Goal: Information Seeking & Learning: Learn about a topic

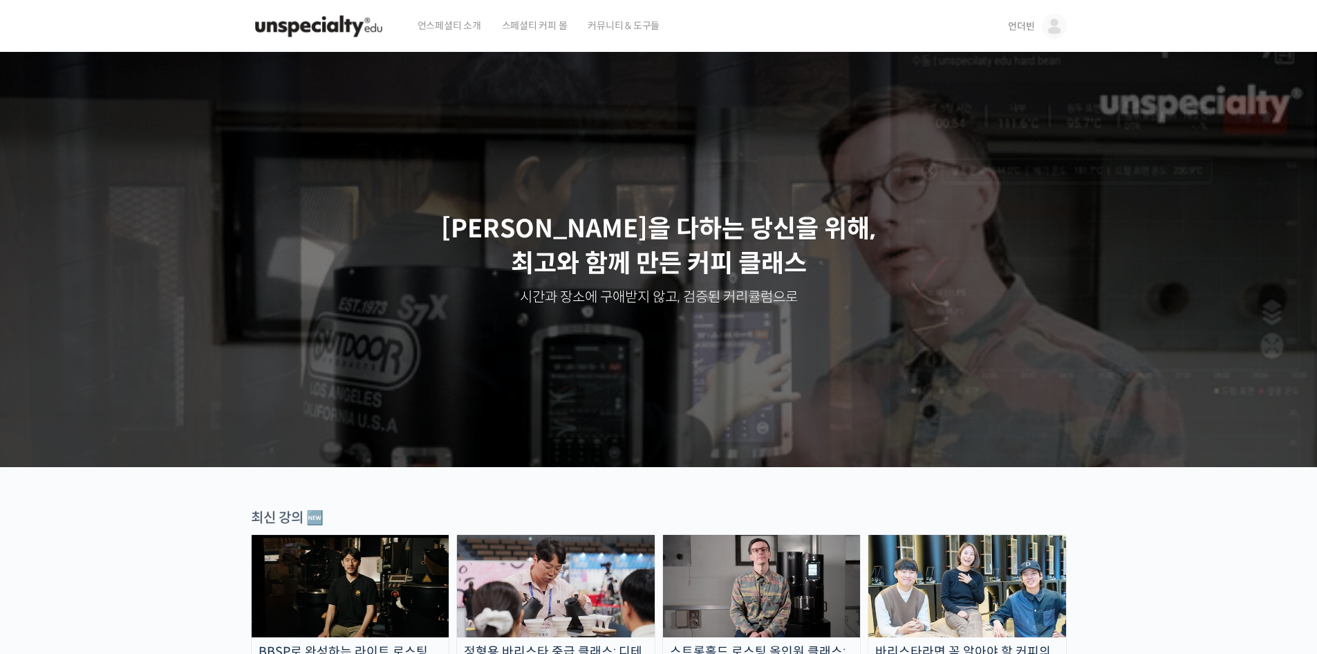
click at [1053, 30] on img at bounding box center [1054, 26] width 25 height 25
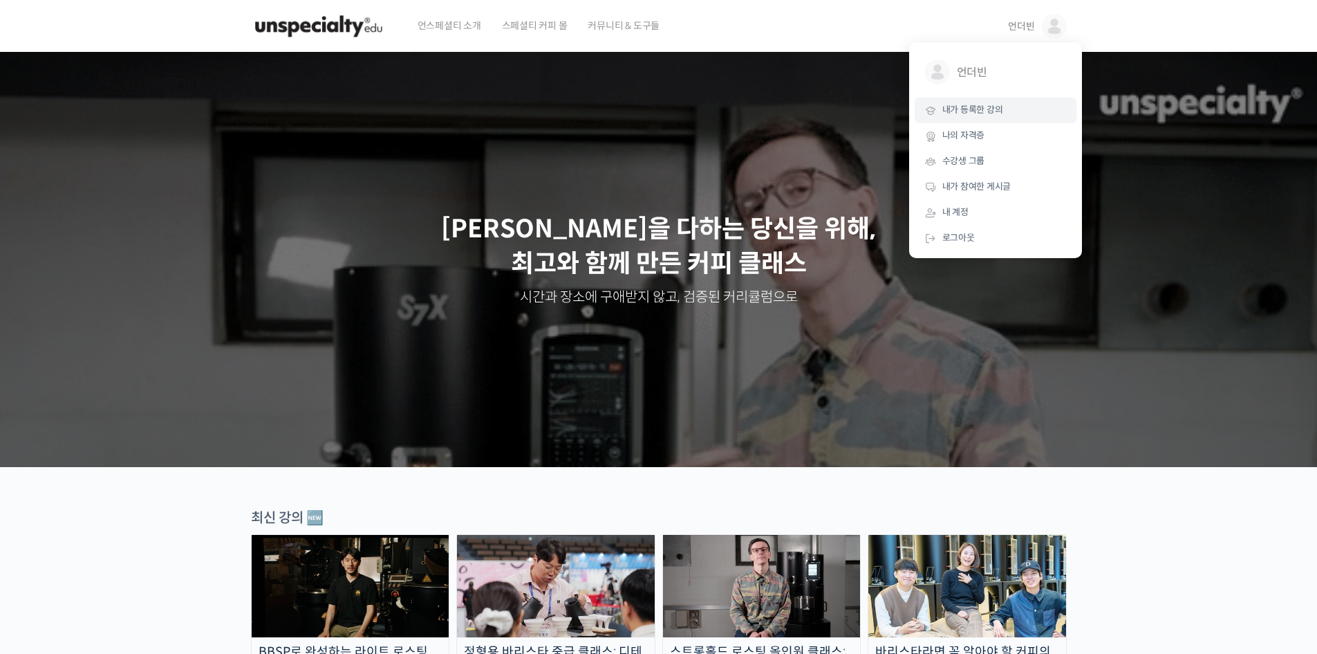
click at [988, 118] on link "내가 등록한 강의" at bounding box center [996, 111] width 162 height 26
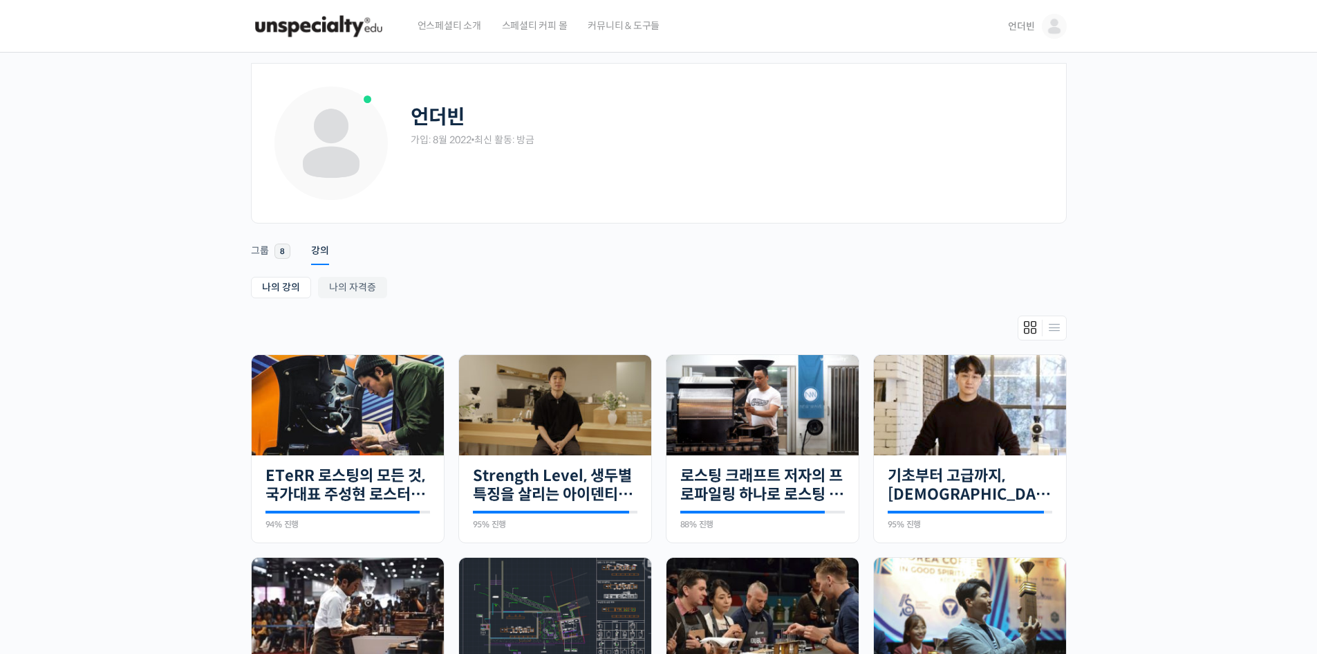
scroll to position [207, 0]
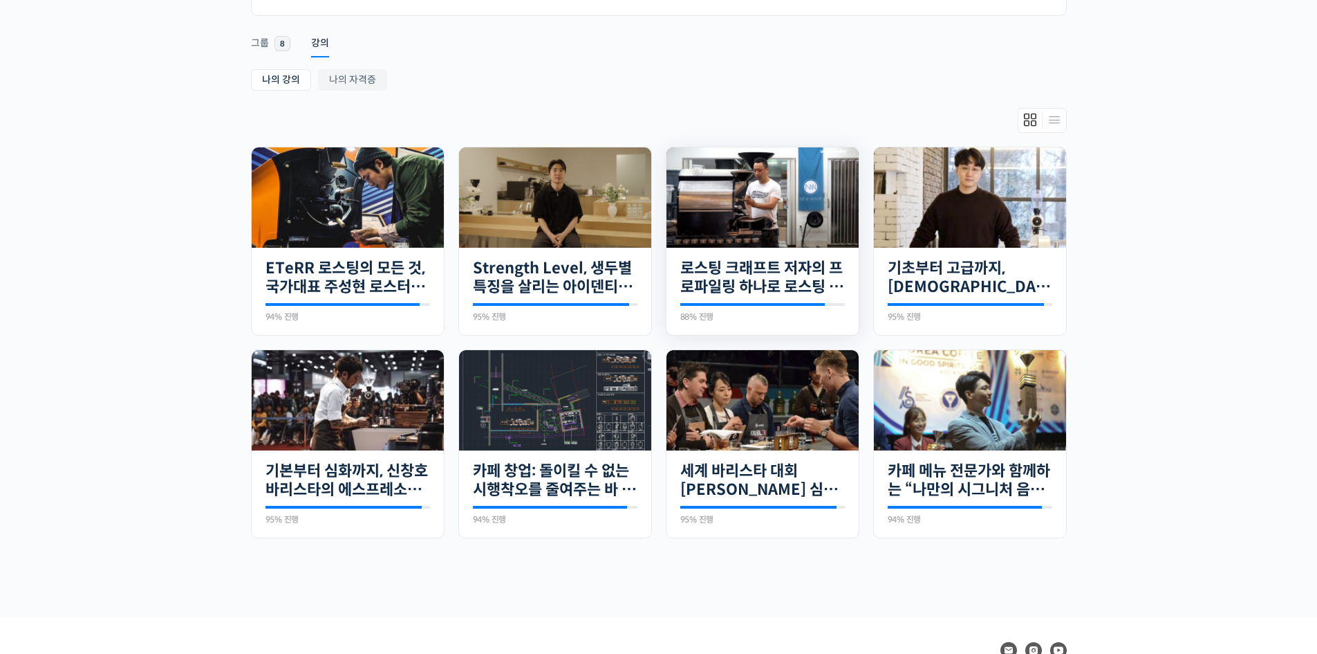
click at [752, 239] on img at bounding box center [763, 197] width 192 height 109
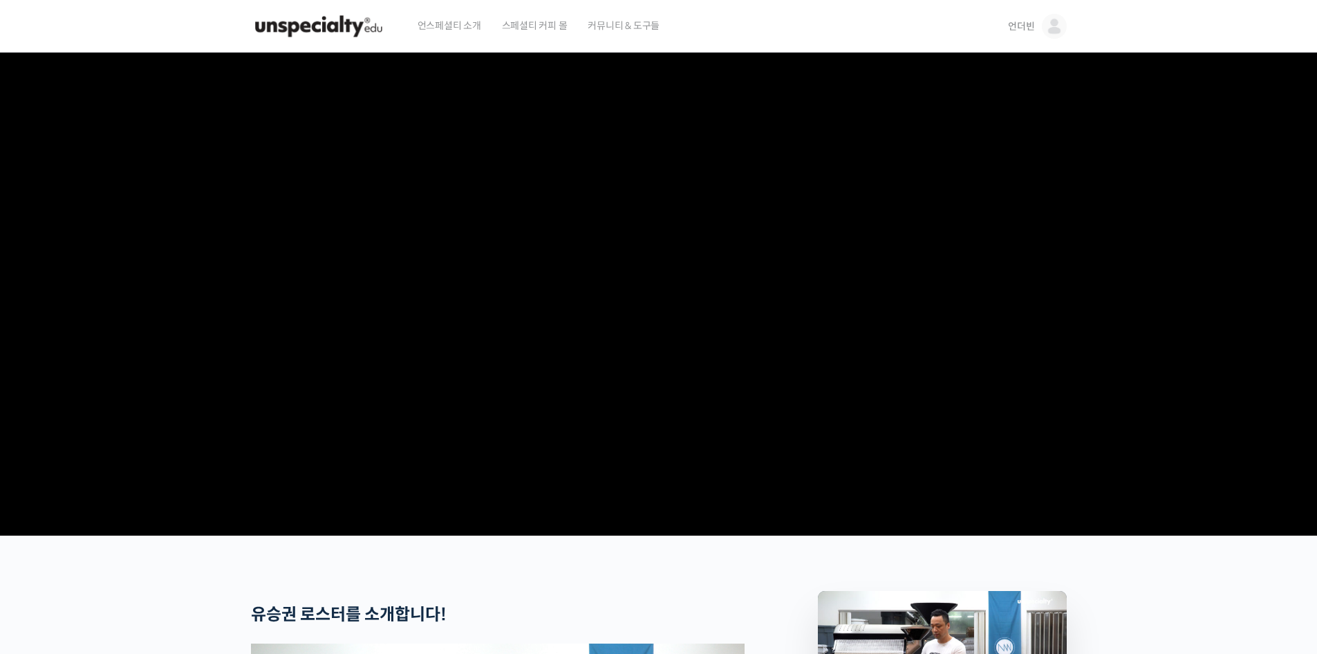
scroll to position [277, 0]
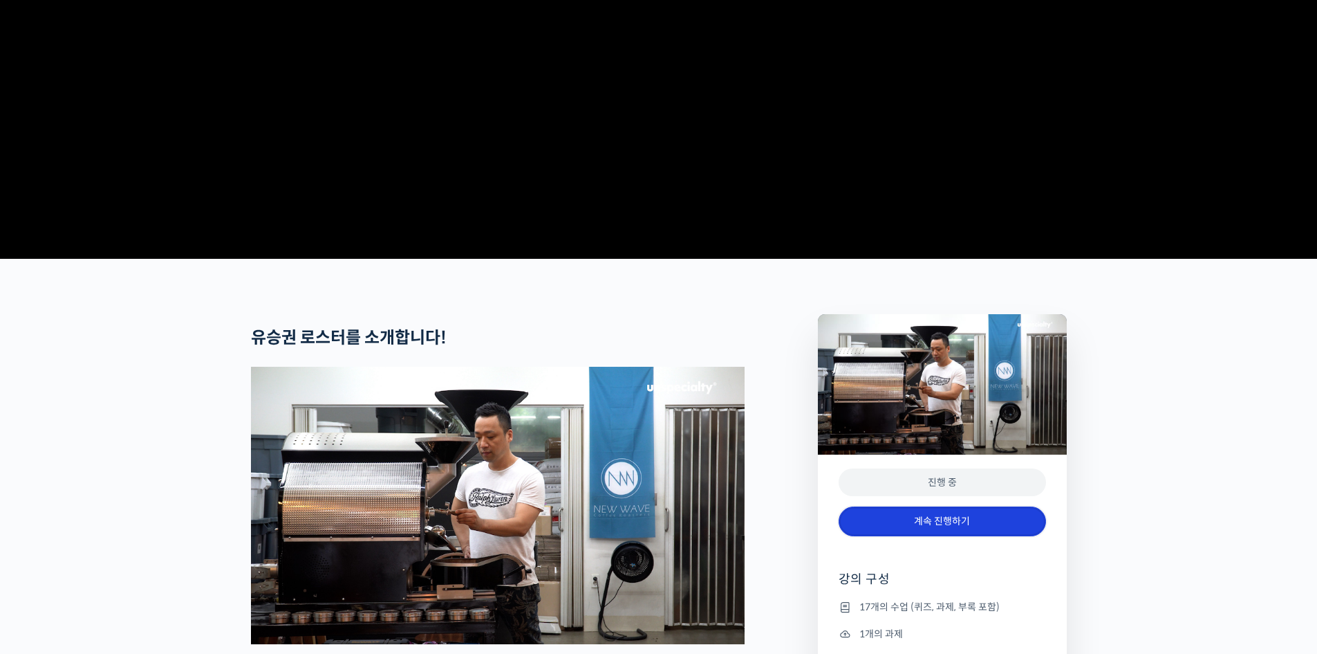
click at [949, 536] on link "계속 진행하기" at bounding box center [942, 521] width 207 height 30
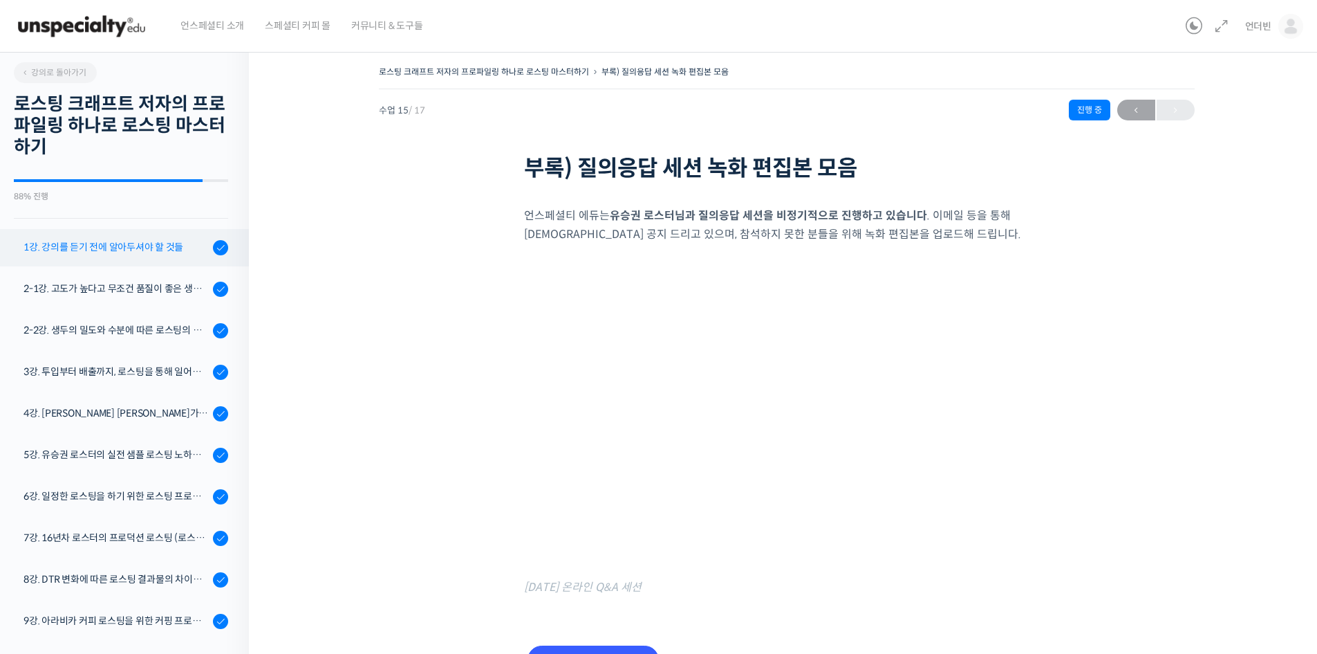
click at [116, 255] on link "1강. 강의를 듣기 전에 알아두셔야 할 것들" at bounding box center [121, 247] width 256 height 37
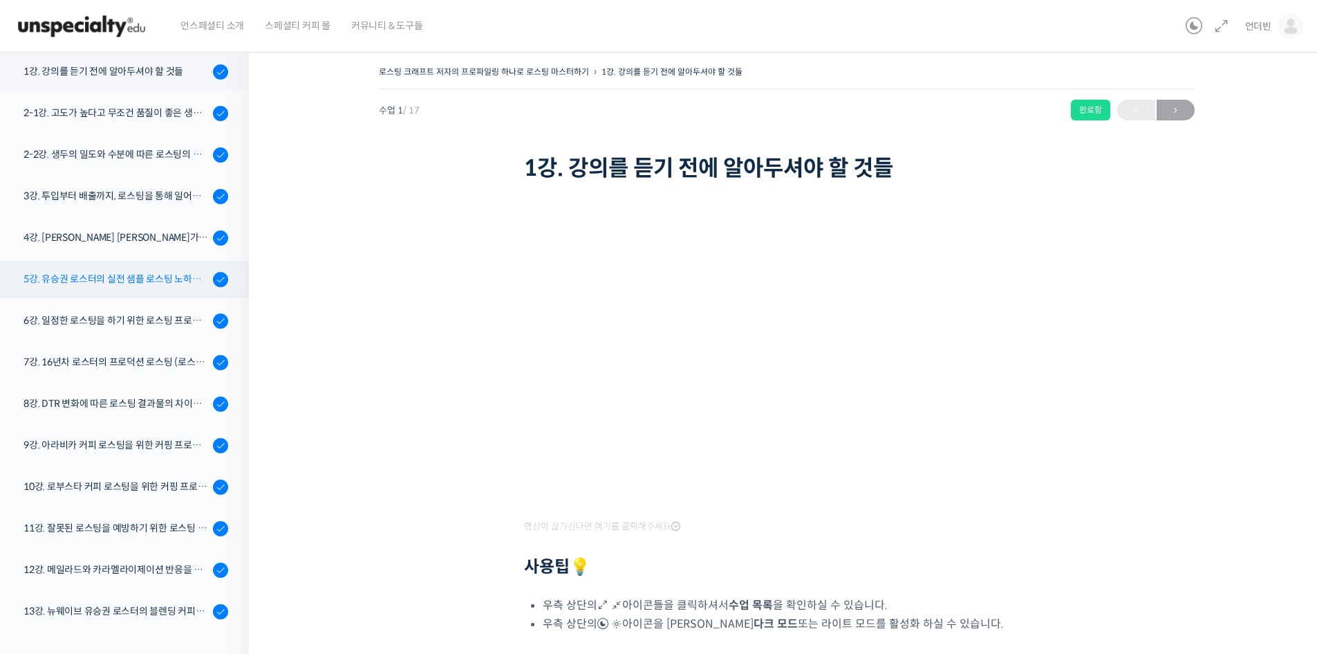
scroll to position [176, 0]
click at [146, 194] on div "3강. 투입부터 배출까지, 로스팅을 통해 일어나는 화학적 변화를 알아야 로스팅이 보인다" at bounding box center [116, 194] width 185 height 15
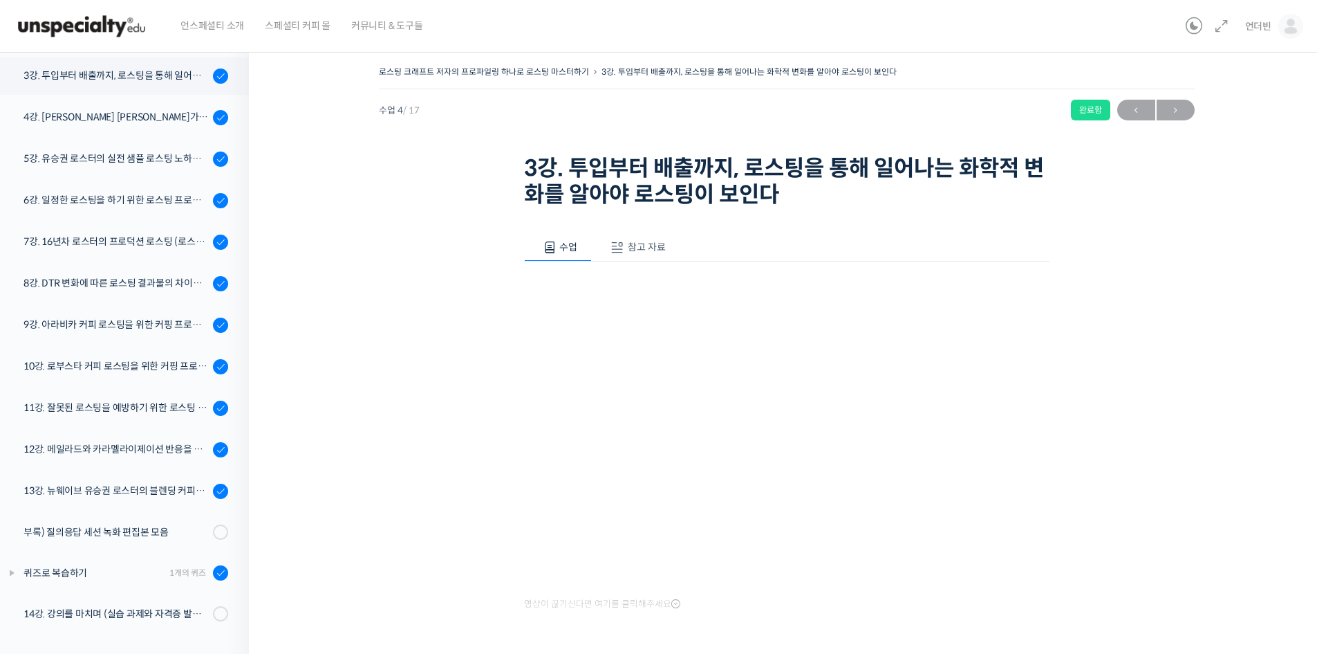
scroll to position [203, 0]
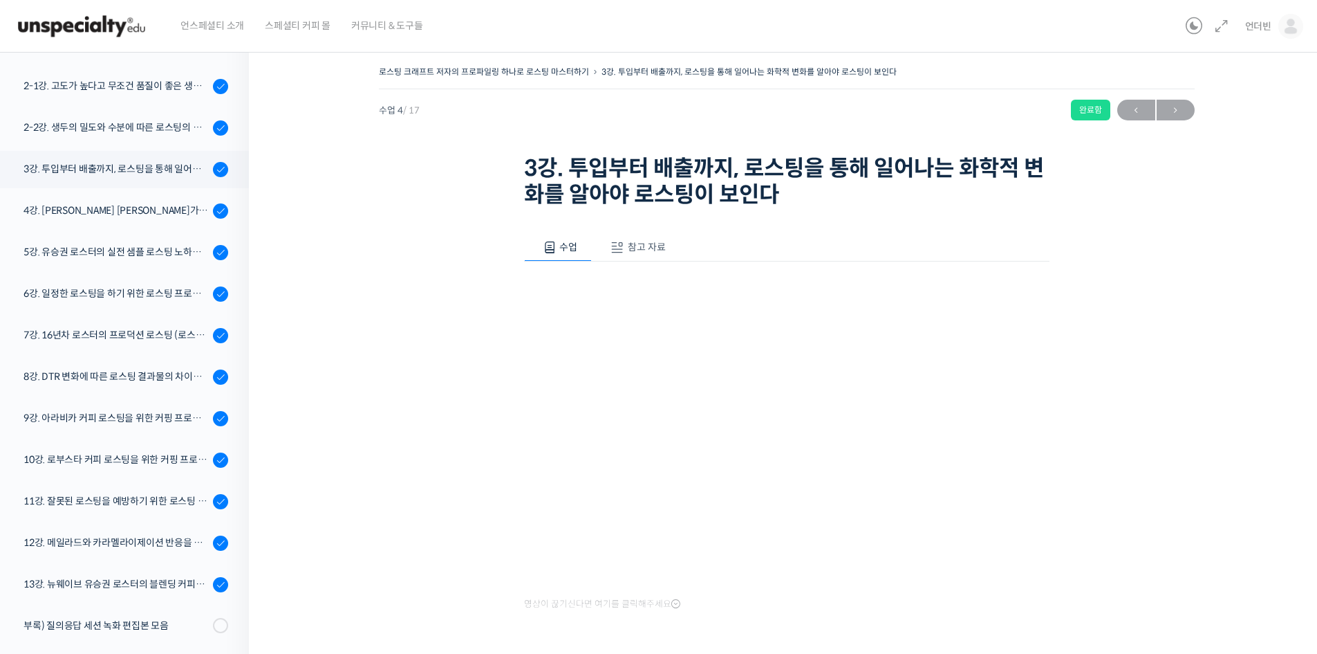
click at [1221, 205] on div "로스팅 크래프트 저자의 프로파일링 하나로 로스팅 마스터하기 3강. 투입부터 배출까지, 로스팅을 통해 일어나는 화학적 변화를 알아야 로스팅이 보…" at bounding box center [786, 369] width 937 height 615
click at [146, 290] on div "6강. 일정한 로스팅을 하기 위한 로스팅 프로파일링 노하우" at bounding box center [116, 293] width 185 height 15
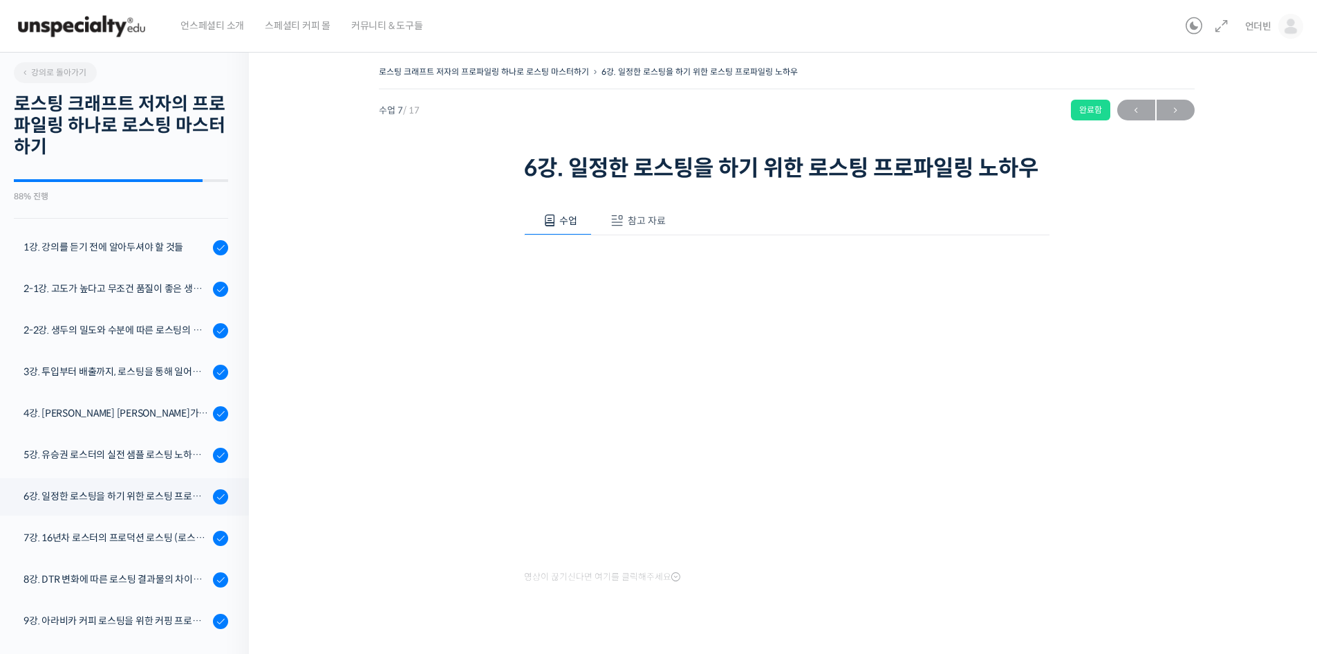
scroll to position [296, 0]
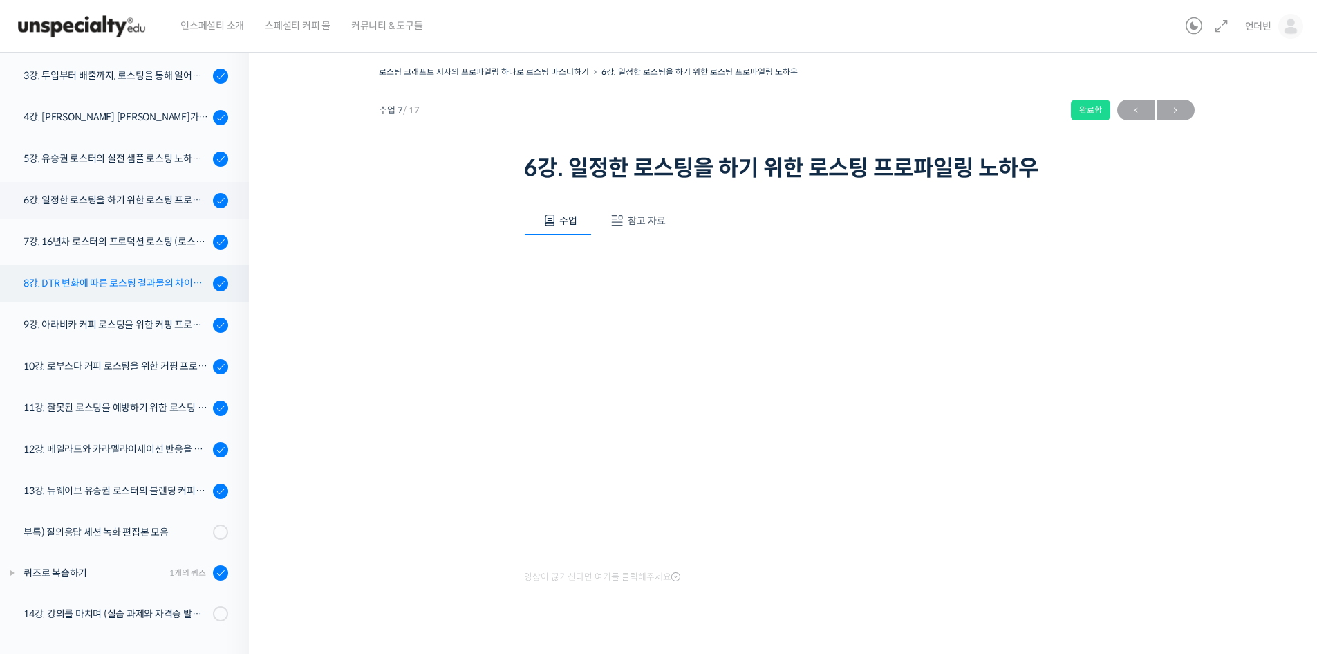
click at [120, 293] on link "8강. DTR 변화에 따른 로스팅 결과물의 차이를 알아보고 실전에 적용하자" at bounding box center [121, 283] width 256 height 37
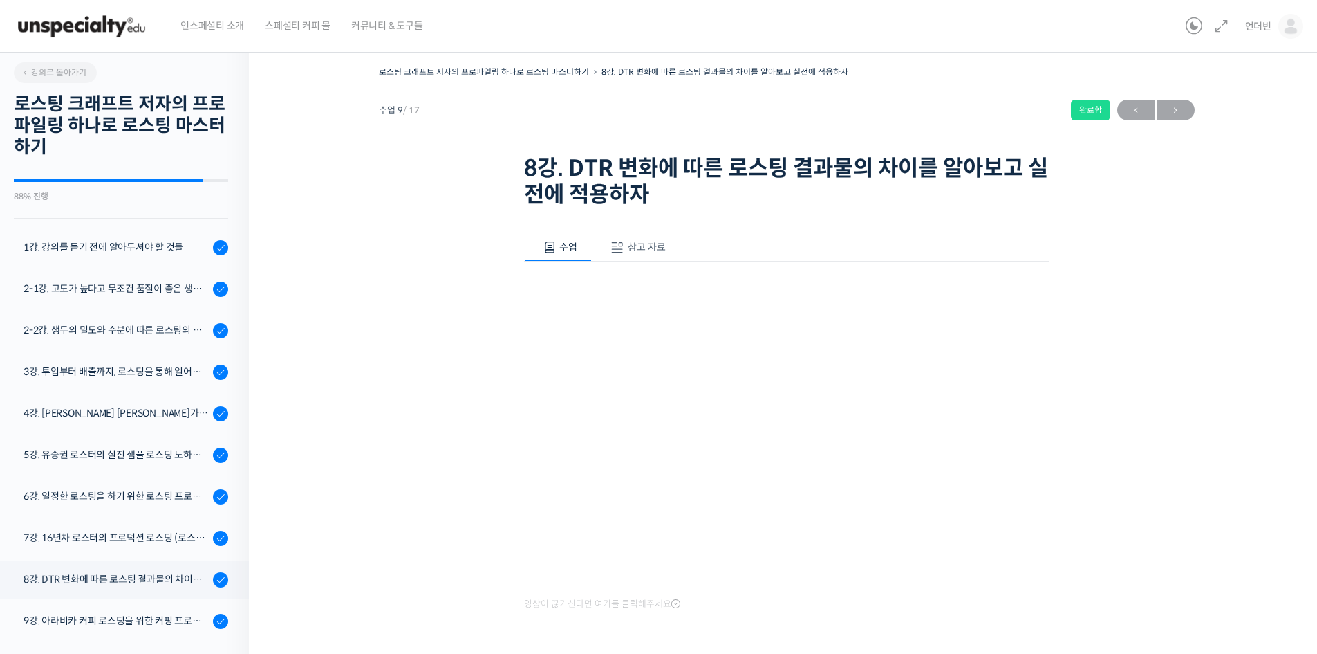
scroll to position [52, 0]
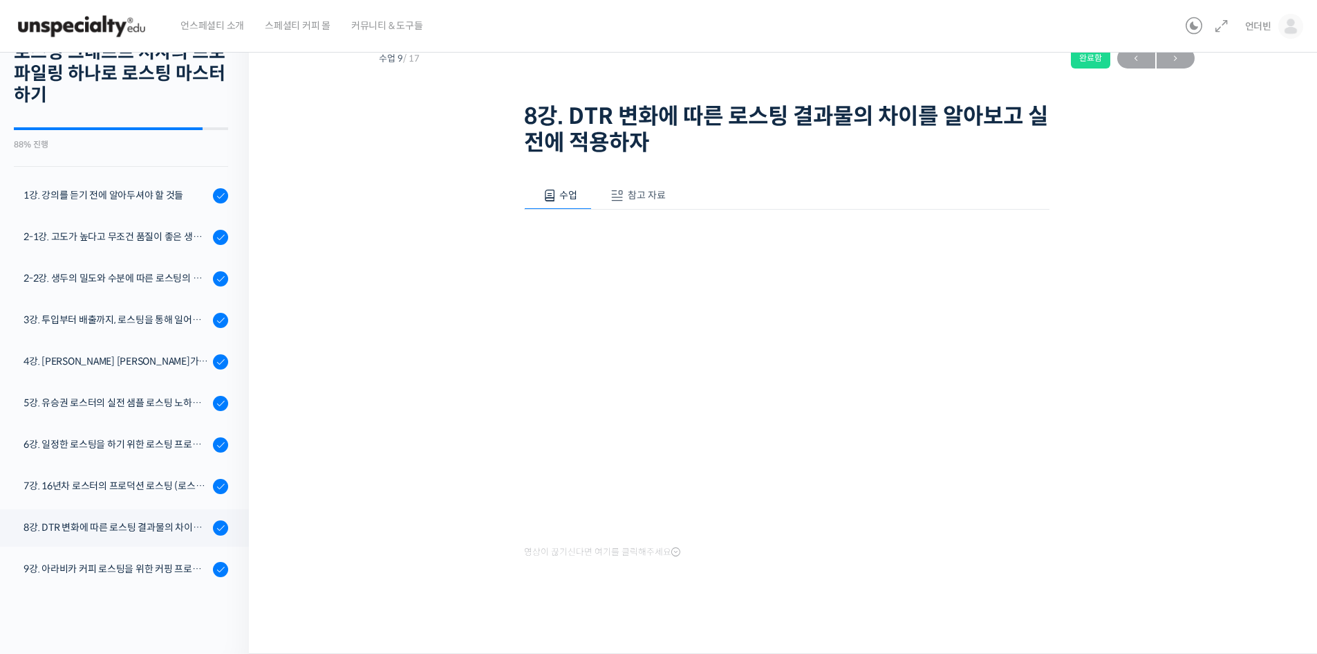
click at [423, 360] on div "로스팅 크래프트 저자의 프로파일링 하나로 로스팅 마스터하기 8강. DTR 변화에 따른 로스팅 결과물의 차이를 알아보고 실전에 적용하자 완료함 …" at bounding box center [786, 317] width 937 height 615
